Goal: Check status: Check status

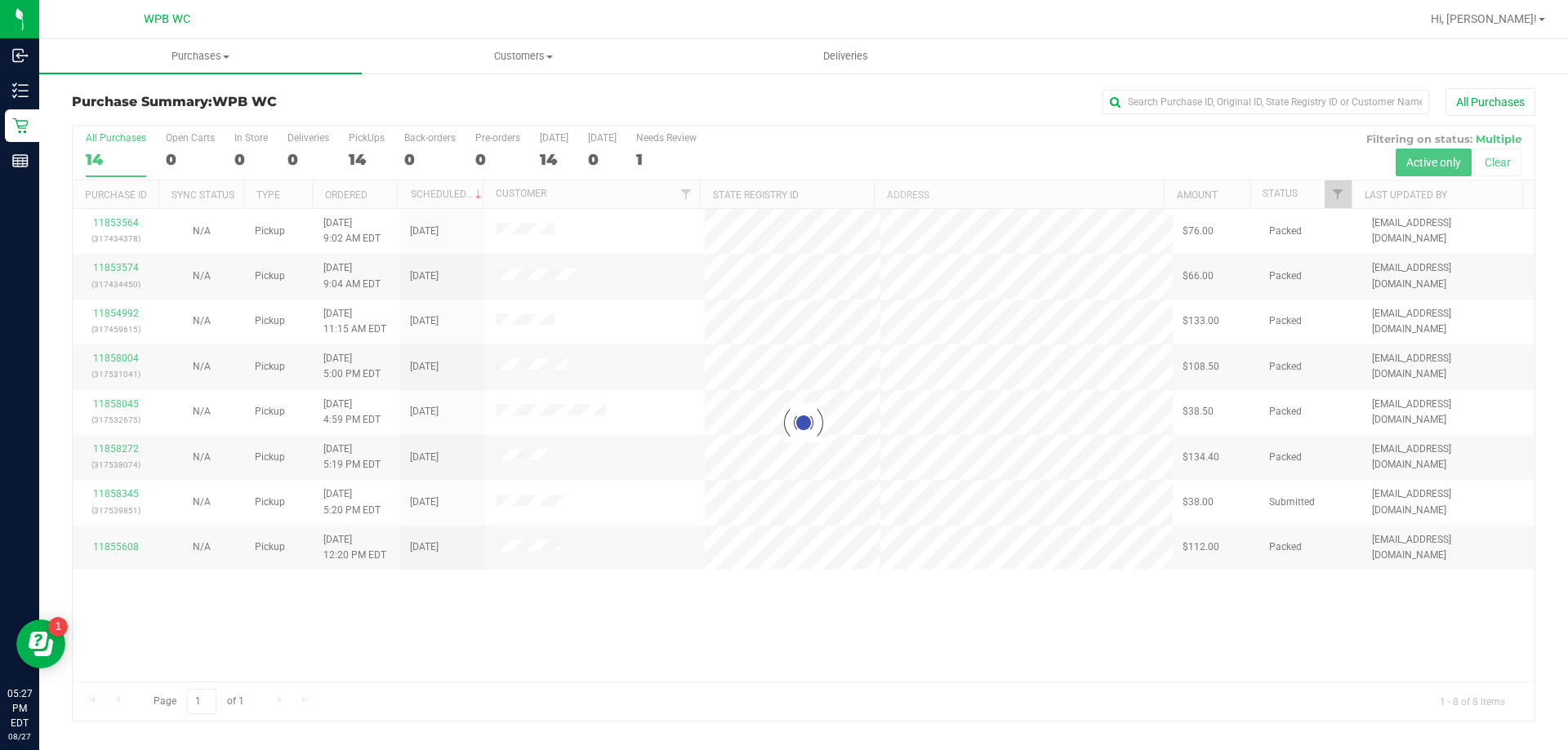
click at [748, 605] on div at bounding box center [804, 423] width 1462 height 595
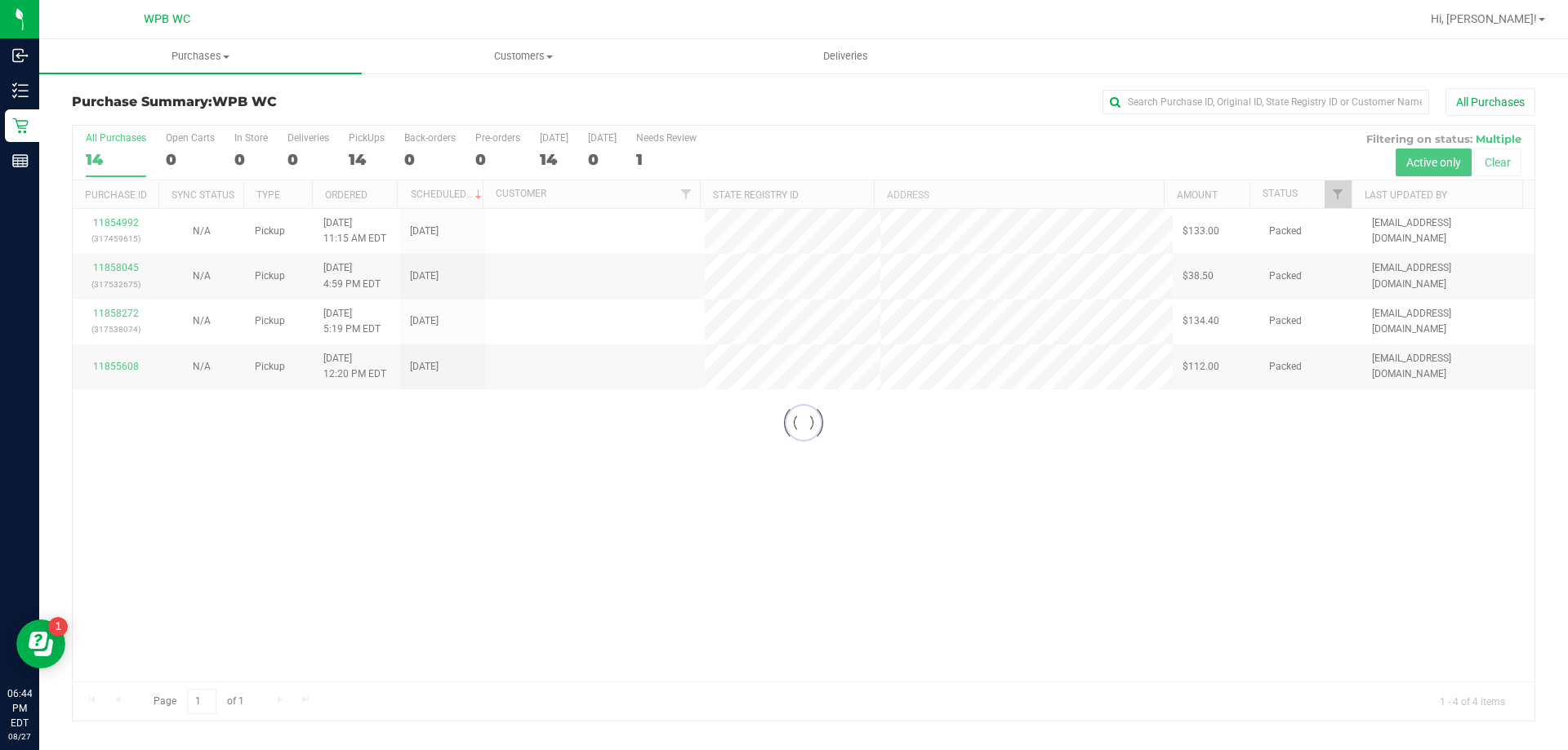
click at [1171, 568] on div at bounding box center [804, 423] width 1462 height 595
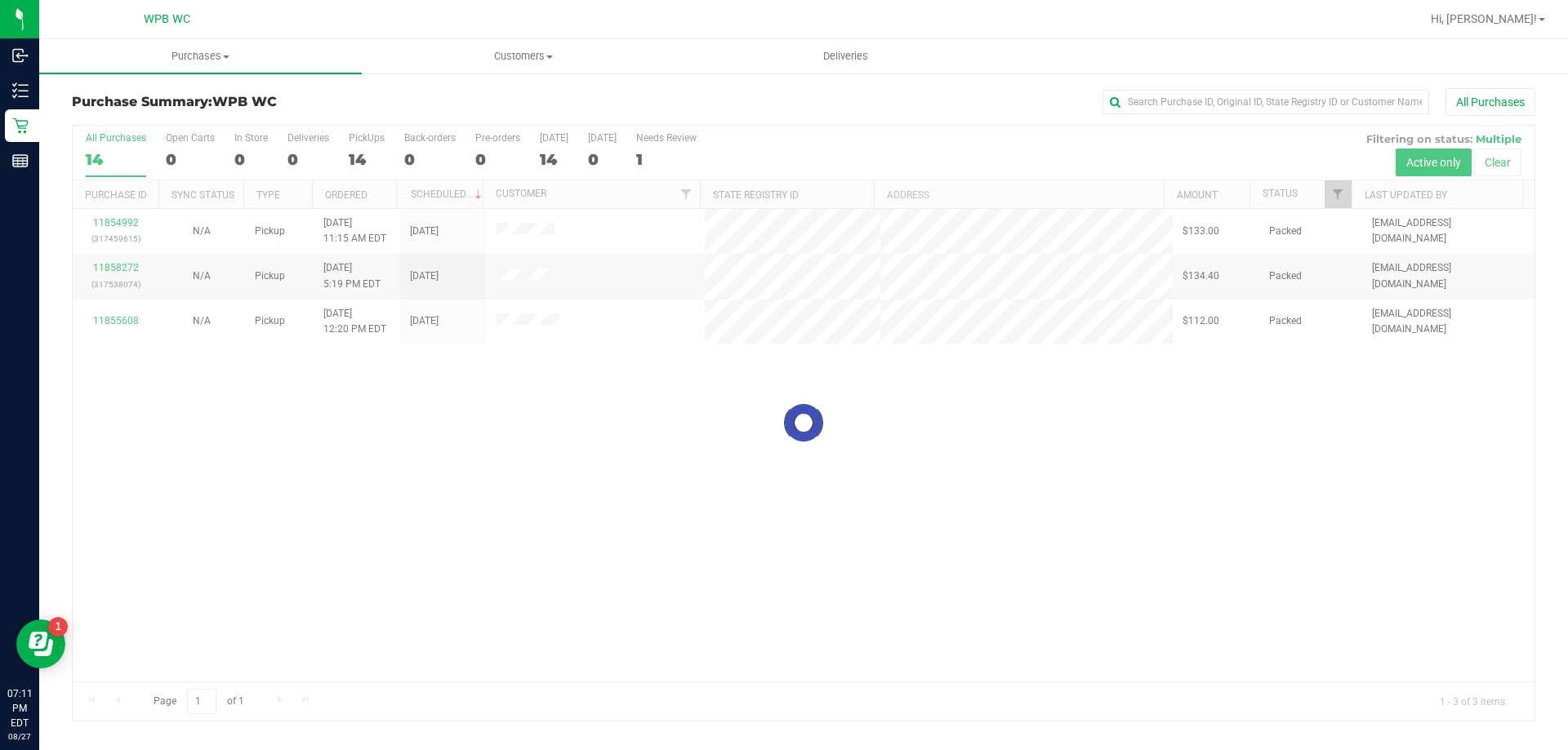
click at [119, 155] on div at bounding box center [804, 423] width 1462 height 595
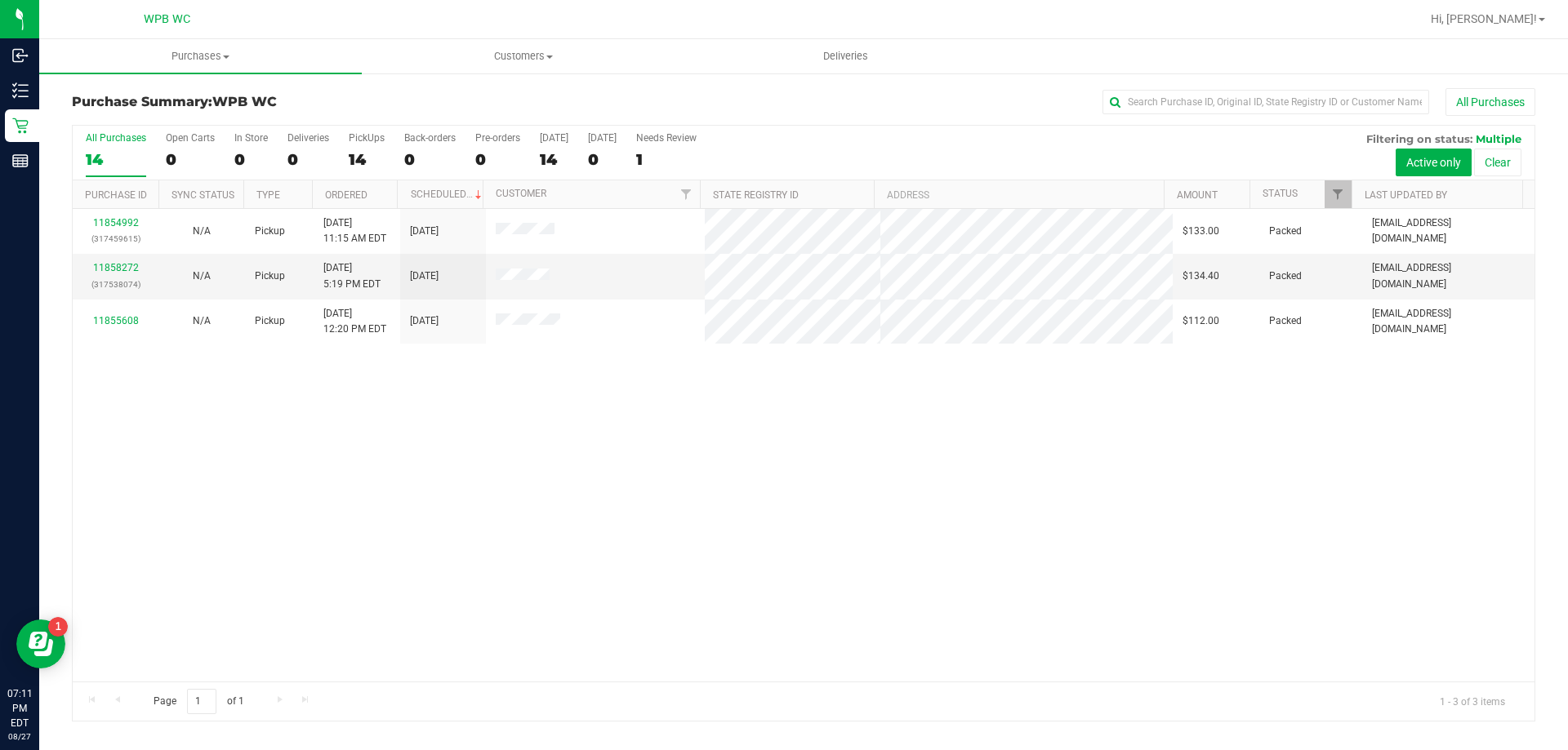
click at [103, 155] on div "14" at bounding box center [116, 159] width 61 height 19
click at [0, 0] on input "All Purchases 14" at bounding box center [0, 0] width 0 height 0
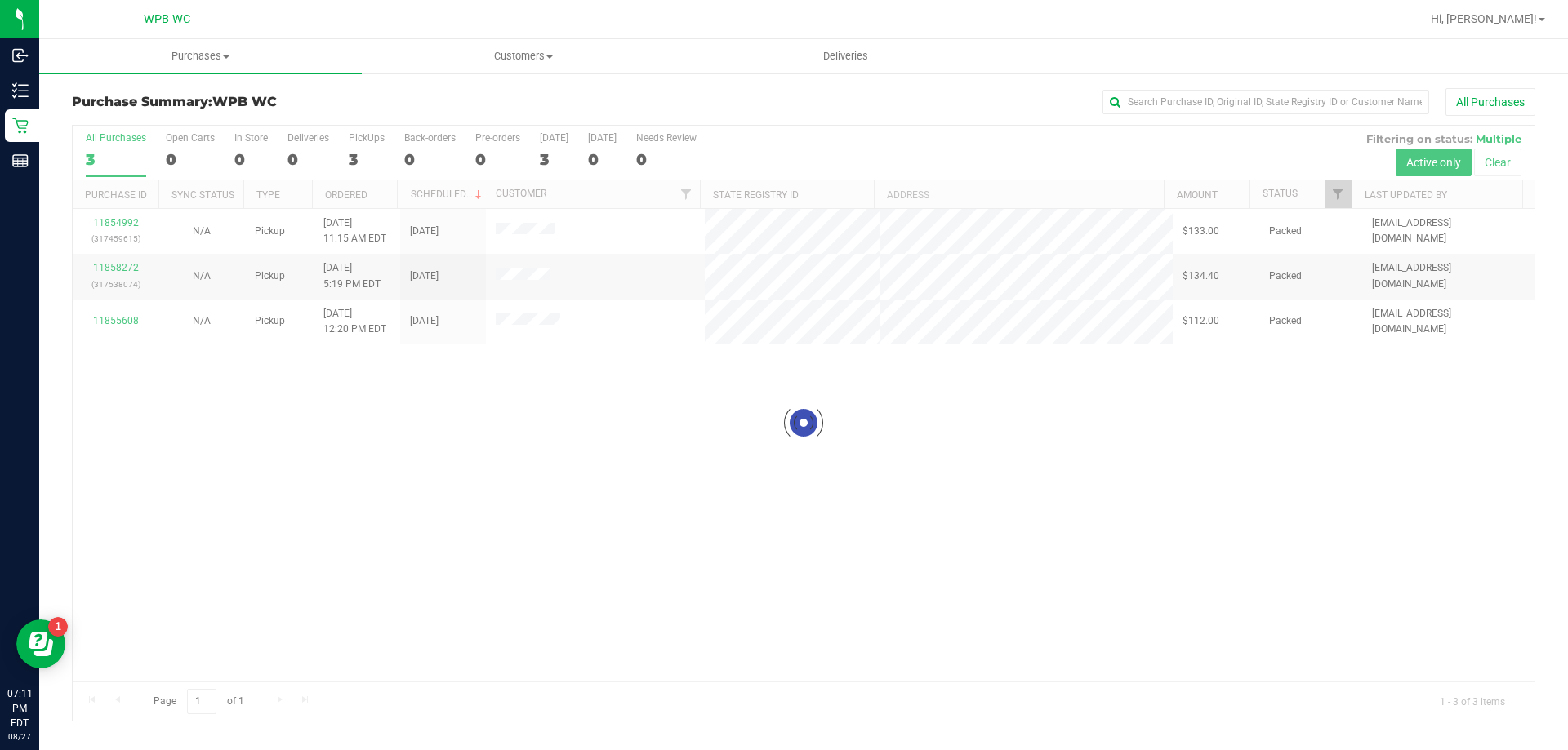
click at [122, 264] on div at bounding box center [804, 423] width 1462 height 595
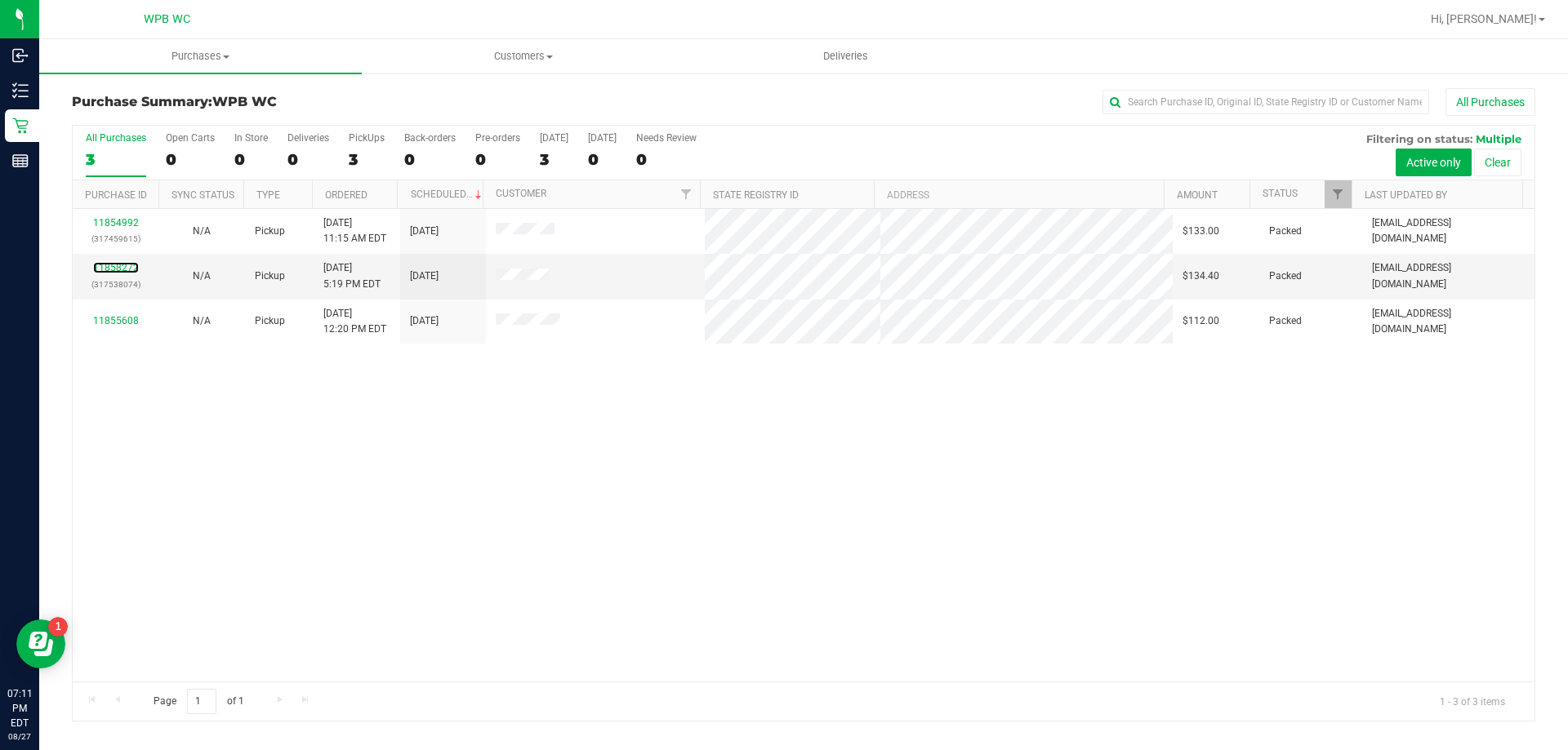
click at [130, 269] on link "11858272" at bounding box center [116, 268] width 46 height 11
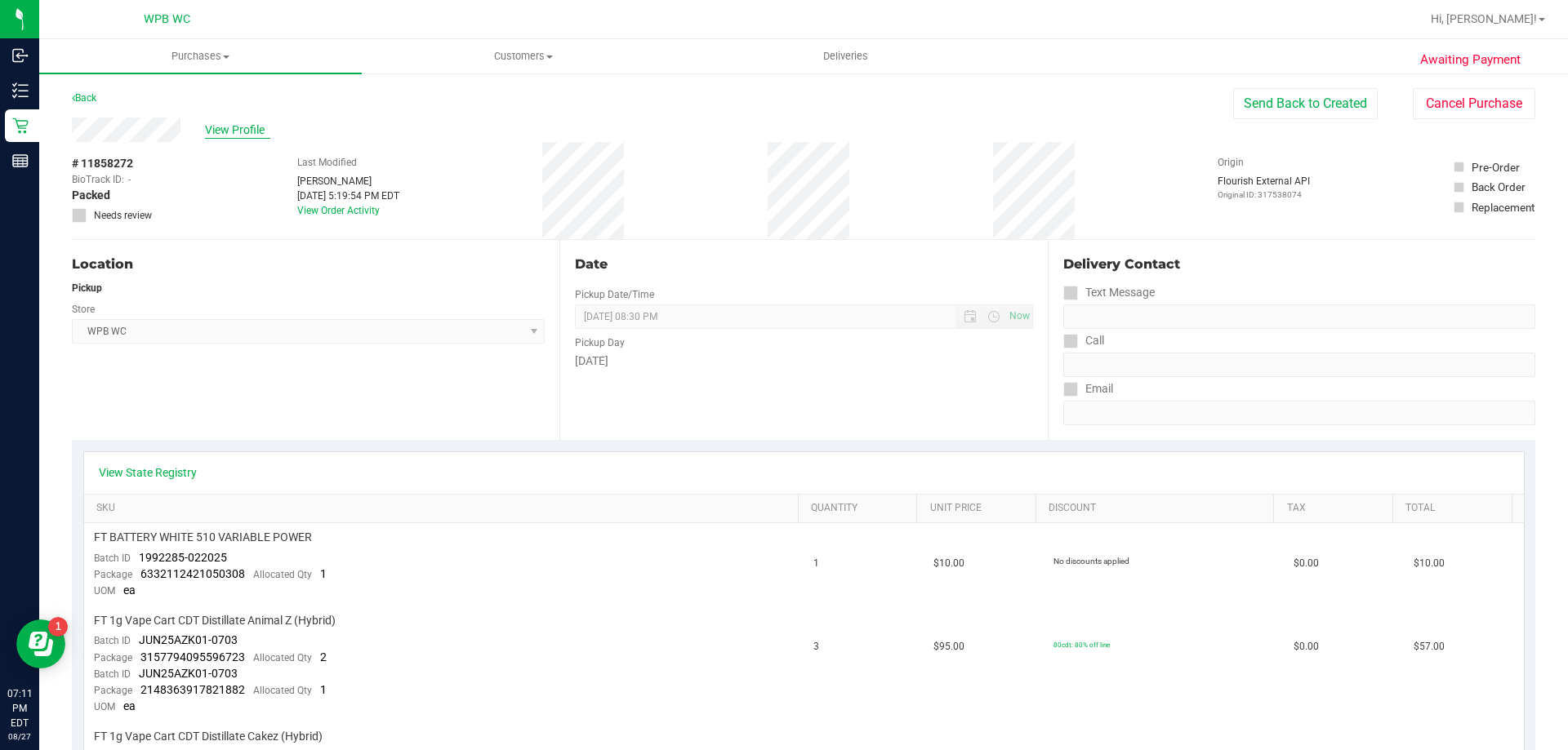
click at [253, 131] on span "View Profile" at bounding box center [238, 130] width 66 height 17
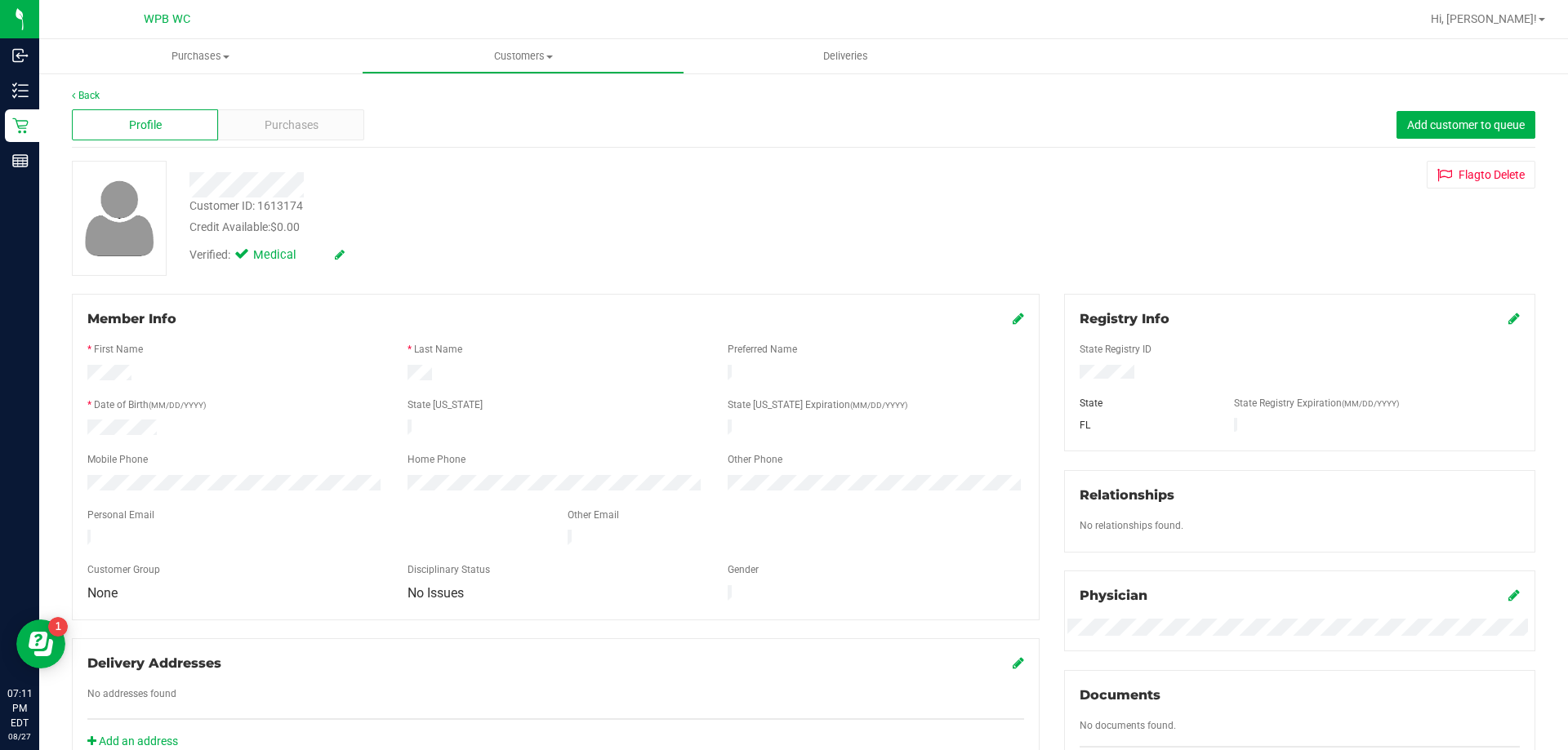
click at [253, 131] on div "Purchases" at bounding box center [291, 125] width 146 height 31
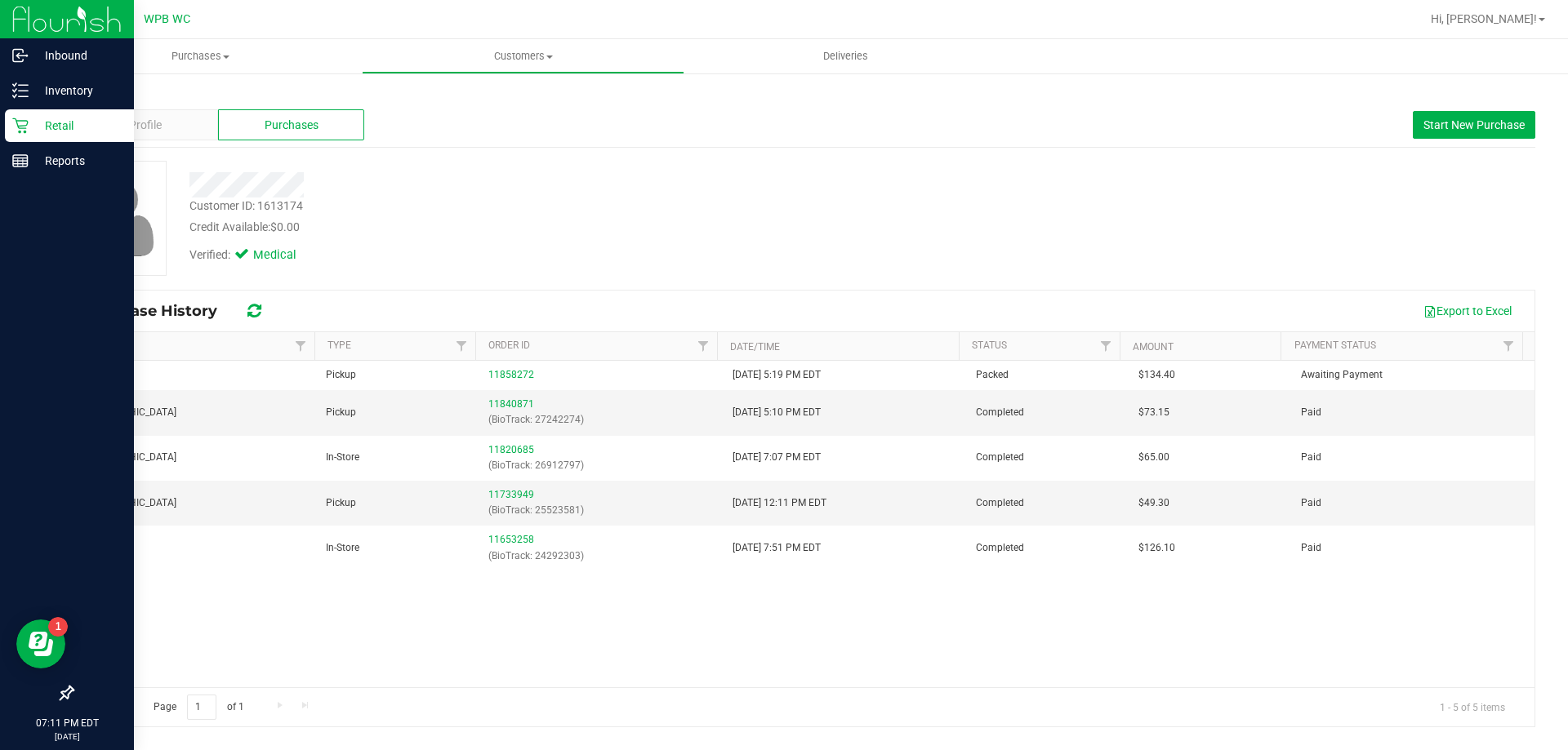
click at [39, 125] on p "Retail" at bounding box center [78, 126] width 98 height 20
